Goal: Information Seeking & Learning: Learn about a topic

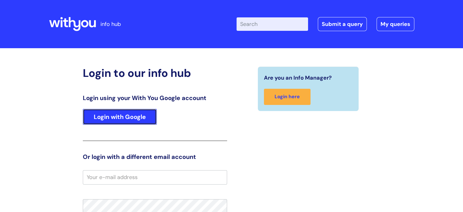
drag, startPoint x: 26, startPoint y: 0, endPoint x: 116, endPoint y: 117, distance: 147.1
click at [116, 117] on link "Login with Google" at bounding box center [120, 117] width 74 height 16
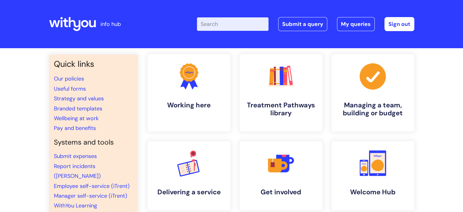
click at [207, 24] on input "Enter your search term here..." at bounding box center [233, 23] width 72 height 13
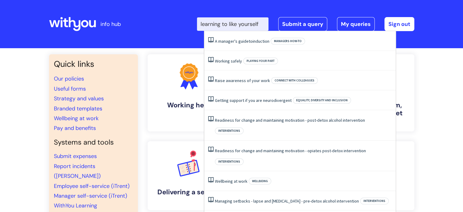
type input "learning to like yourself"
click button "Search" at bounding box center [0, 0] width 0 height 0
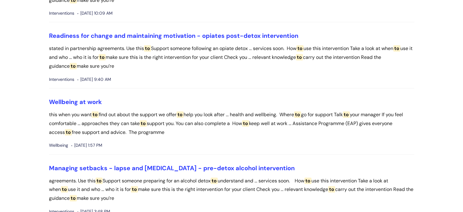
scroll to position [366, 0]
click at [82, 101] on link "Wellbeing at work" at bounding box center [75, 101] width 53 height 8
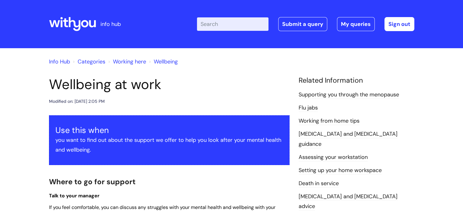
click at [236, 24] on input "Enter your search term here..." at bounding box center [233, 23] width 72 height 13
type input "wellbeing booklet"
click button "Search" at bounding box center [0, 0] width 0 height 0
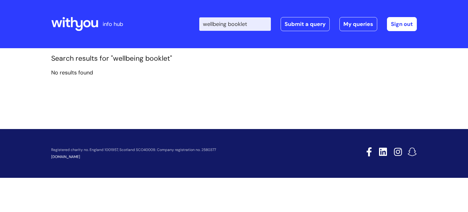
drag, startPoint x: 258, startPoint y: 23, endPoint x: 207, endPoint y: 22, distance: 51.2
click at [207, 22] on input "wellbeing booklet" at bounding box center [235, 23] width 72 height 13
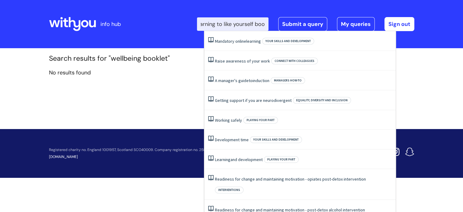
type input "learning to like yourself book"
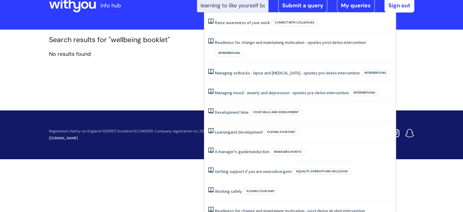
drag, startPoint x: 266, startPoint y: 6, endPoint x: 190, endPoint y: 5, distance: 76.2
click at [190, 5] on div "Enter your search term here... learning to like yourself book Search Submit a q…" at bounding box center [277, 6] width 275 height 36
